Goal: Understand process/instructions: Learn about a topic

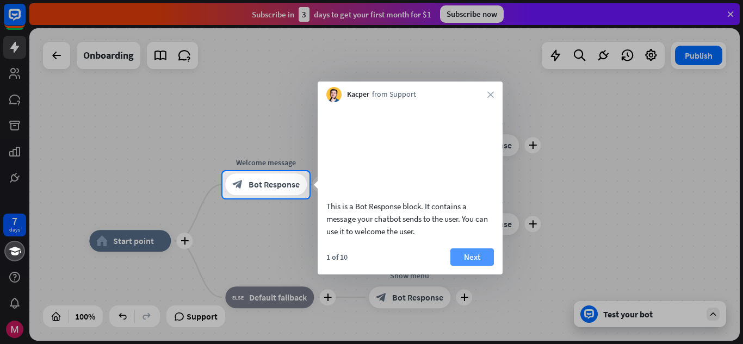
click at [474, 266] on button "Next" at bounding box center [471, 256] width 43 height 17
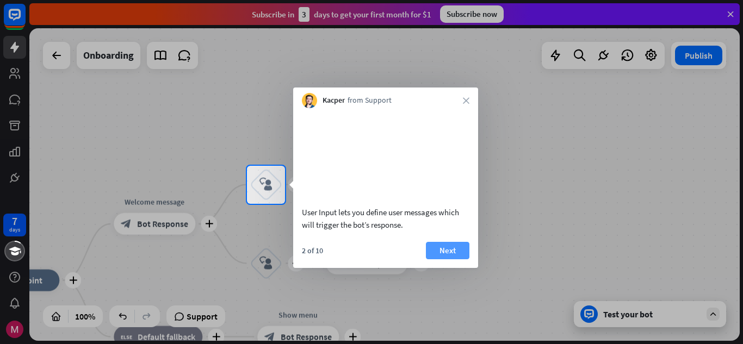
click at [438, 259] on button "Next" at bounding box center [447, 250] width 43 height 17
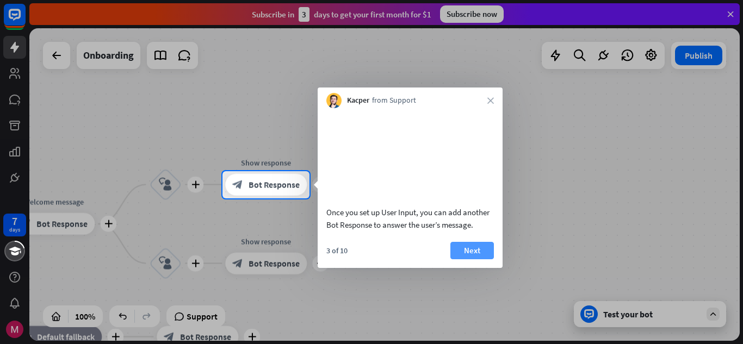
click at [471, 257] on button "Next" at bounding box center [471, 250] width 43 height 17
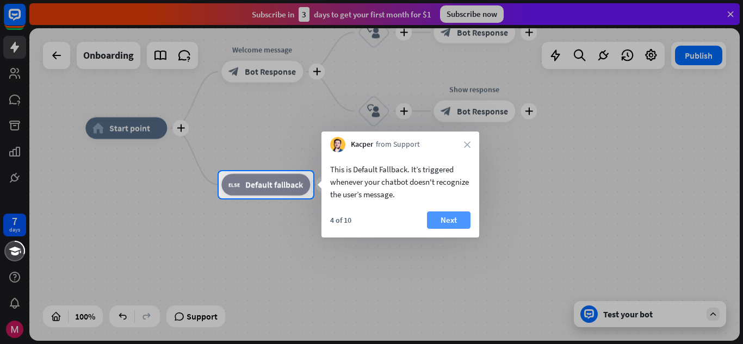
click at [443, 221] on button "Next" at bounding box center [448, 220] width 43 height 17
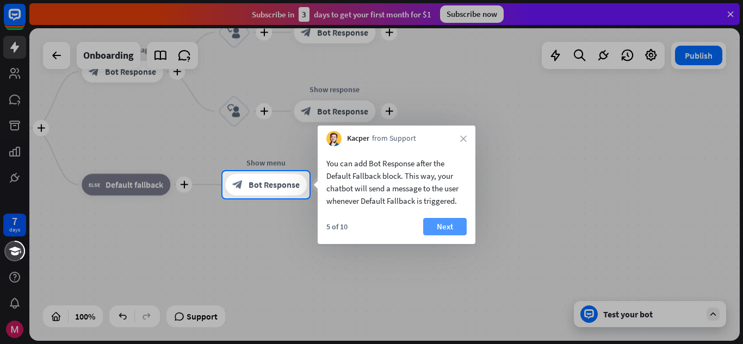
click at [448, 225] on button "Next" at bounding box center [444, 226] width 43 height 17
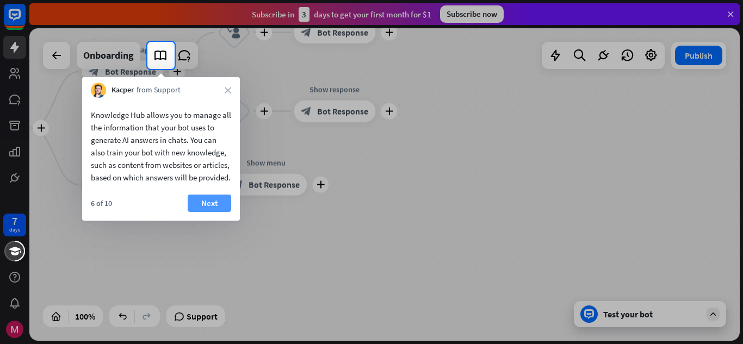
click at [203, 212] on button "Next" at bounding box center [209, 203] width 43 height 17
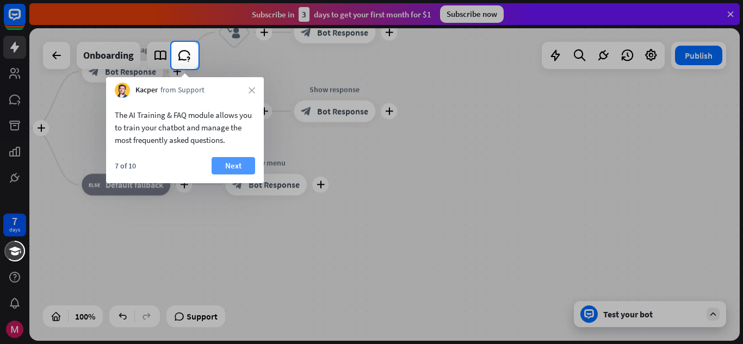
click at [226, 164] on button "Next" at bounding box center [233, 165] width 43 height 17
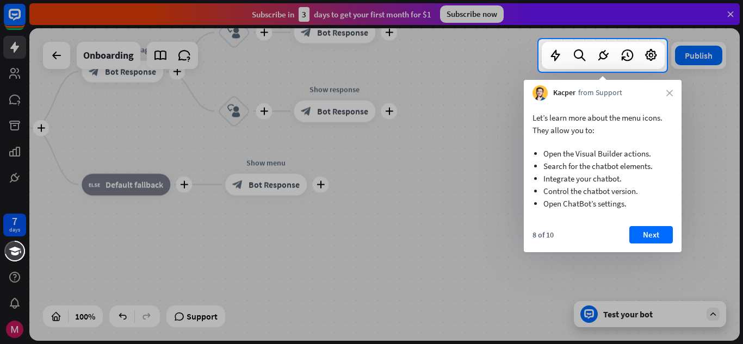
click at [564, 173] on li "Integrate your chatbot." at bounding box center [602, 178] width 119 height 13
click at [641, 238] on button "Next" at bounding box center [650, 234] width 43 height 17
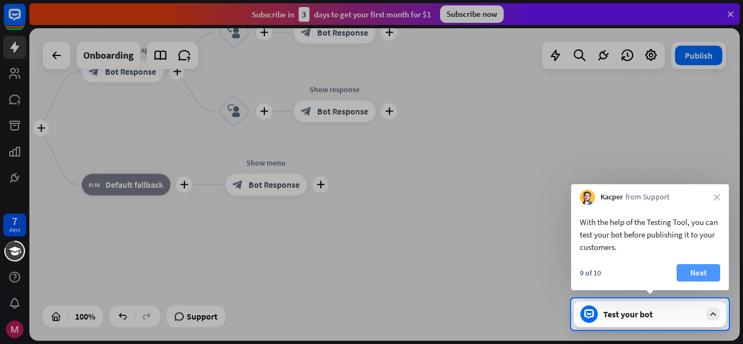
click at [695, 275] on button "Next" at bounding box center [697, 272] width 43 height 17
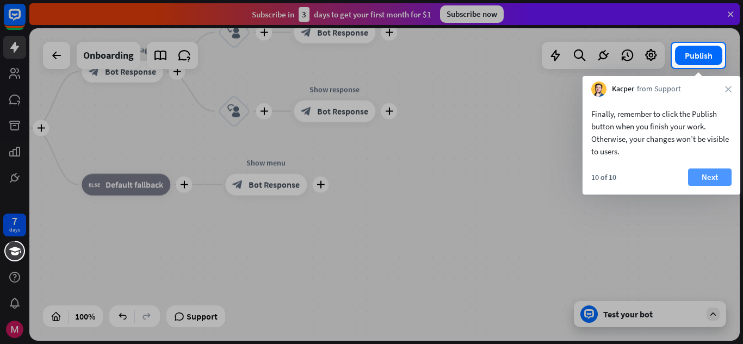
click at [710, 176] on button "Next" at bounding box center [709, 177] width 43 height 17
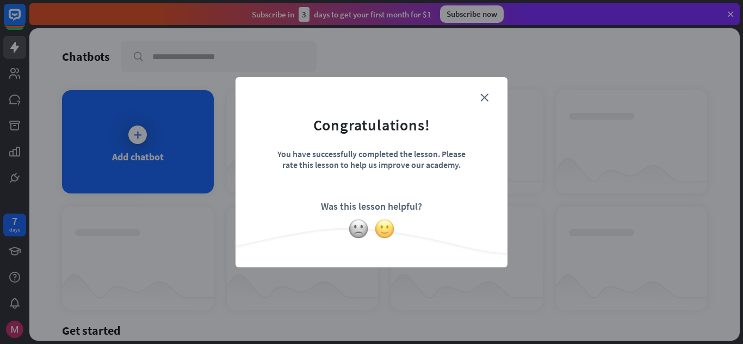
click at [385, 230] on img at bounding box center [384, 229] width 21 height 21
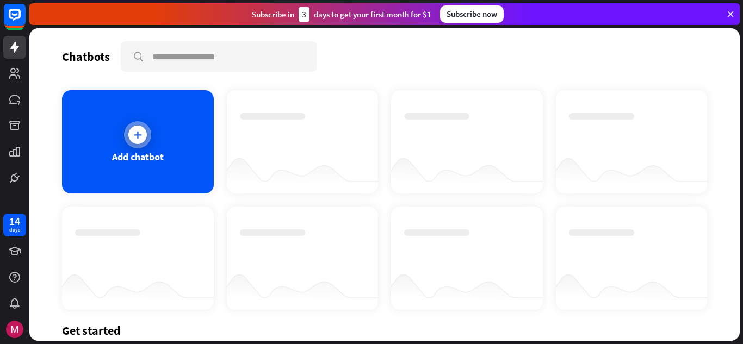
click at [133, 138] on icon at bounding box center [137, 134] width 11 height 11
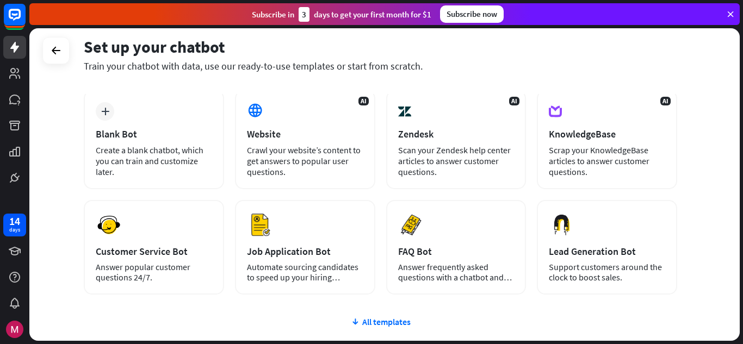
scroll to position [53, 0]
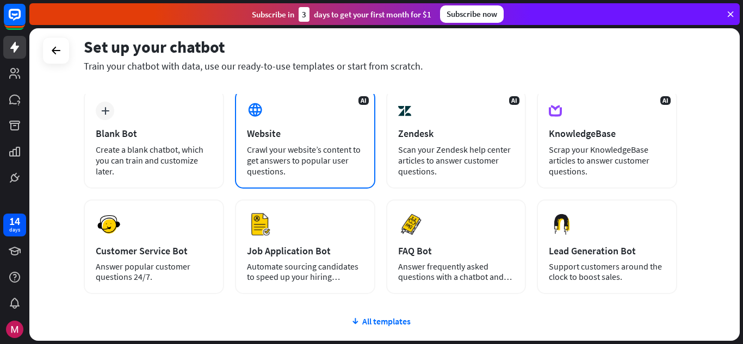
click at [290, 140] on div "AI Website Crawl your website’s content to get answers to popular user question…" at bounding box center [305, 139] width 140 height 99
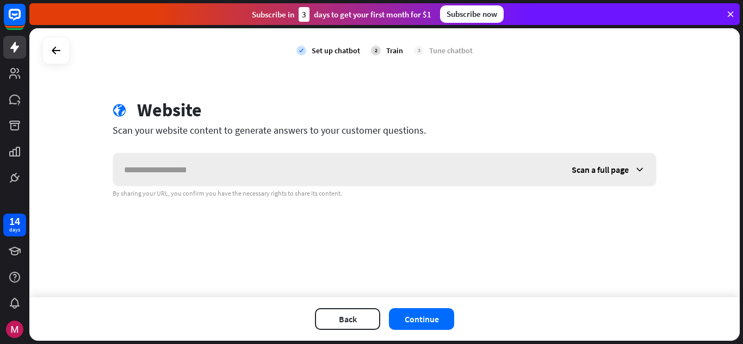
click at [604, 166] on span "Scan a full page" at bounding box center [599, 169] width 57 height 11
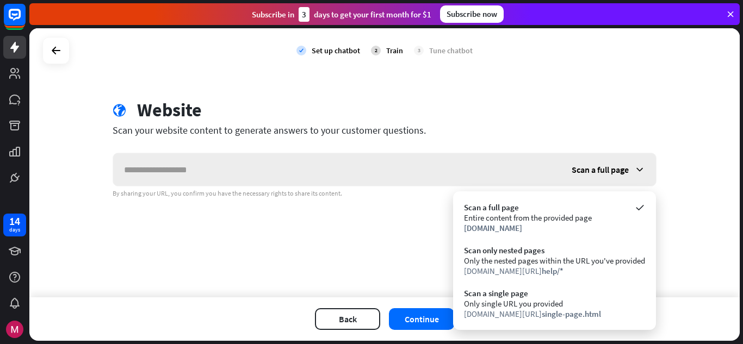
click at [604, 166] on span "Scan a full page" at bounding box center [599, 169] width 57 height 11
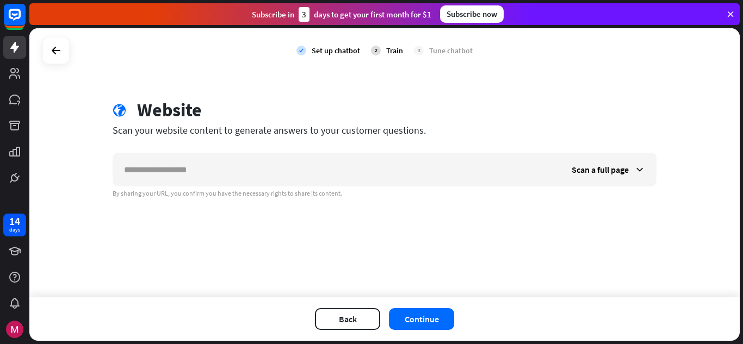
drag, startPoint x: 471, startPoint y: 11, endPoint x: 459, endPoint y: 14, distance: 12.9
click at [459, 14] on div "Subscribe now" at bounding box center [472, 13] width 64 height 17
